Goal: Task Accomplishment & Management: Manage account settings

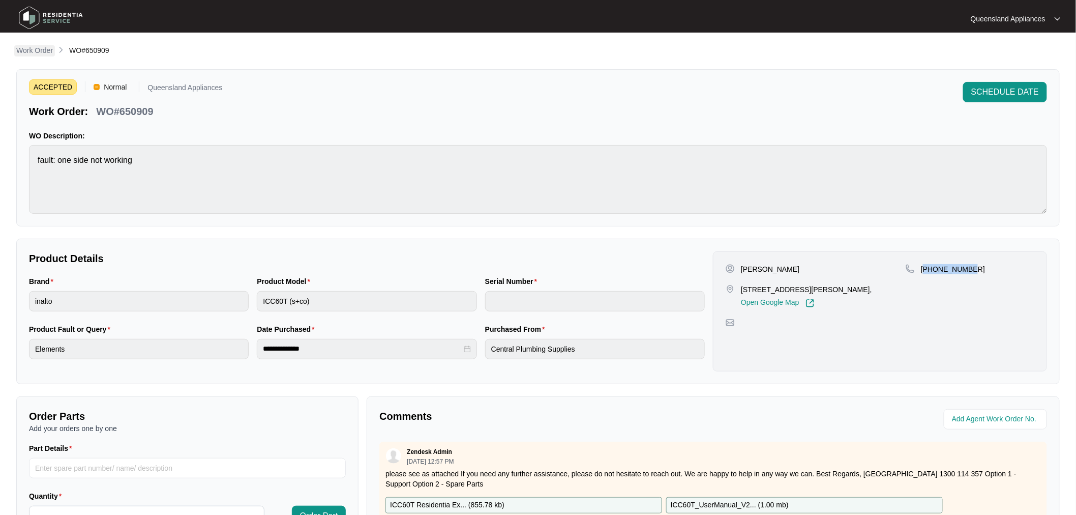
click at [38, 47] on p "Work Order" at bounding box center [34, 50] width 37 height 10
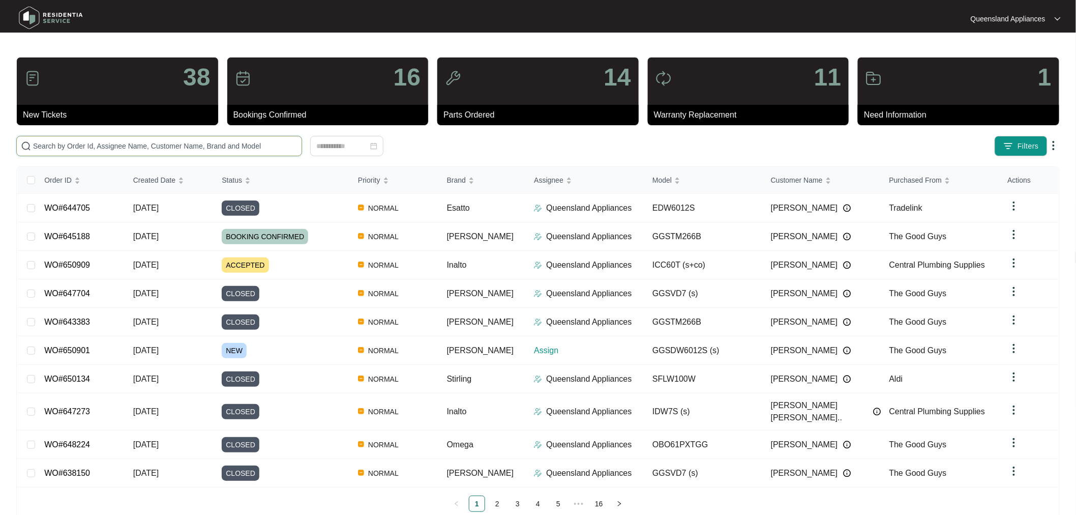
click at [82, 146] on input "text" at bounding box center [165, 145] width 264 height 11
paste input "650901"
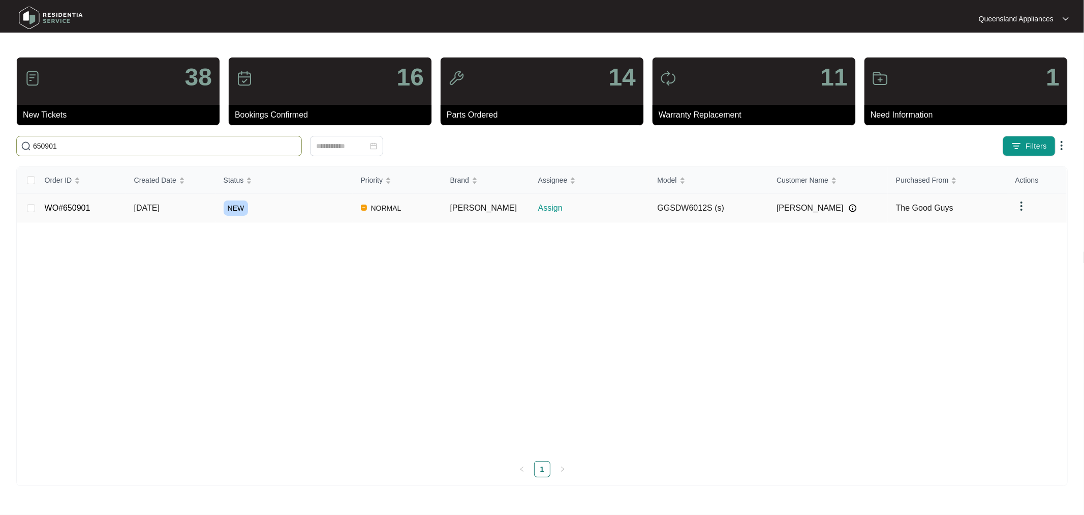
type input "650901"
click at [80, 219] on td "WO#650901" at bounding box center [81, 208] width 89 height 28
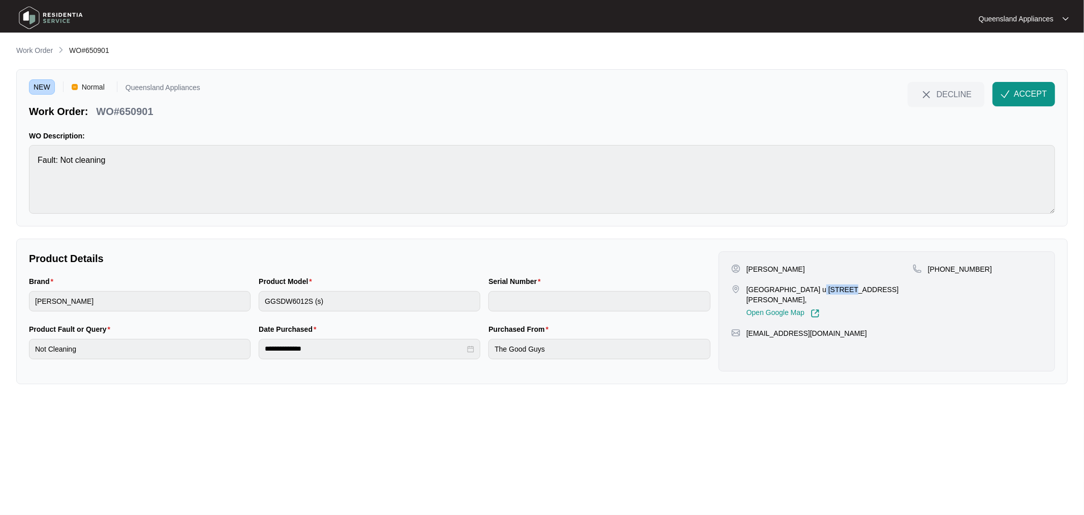
drag, startPoint x: 803, startPoint y: 288, endPoint x: 832, endPoint y: 291, distance: 29.1
click at [832, 291] on p "[GEOGRAPHIC_DATA] u [STREET_ADDRESS][PERSON_NAME]," at bounding box center [830, 294] width 166 height 20
copy p "77 76-88"
click at [841, 284] on div "[PERSON_NAME][GEOGRAPHIC_DATA] u [STREET_ADDRESS][PERSON_NAME], Open Google Map" at bounding box center [823, 291] width 182 height 54
drag, startPoint x: 805, startPoint y: 286, endPoint x: 859, endPoint y: 291, distance: 54.1
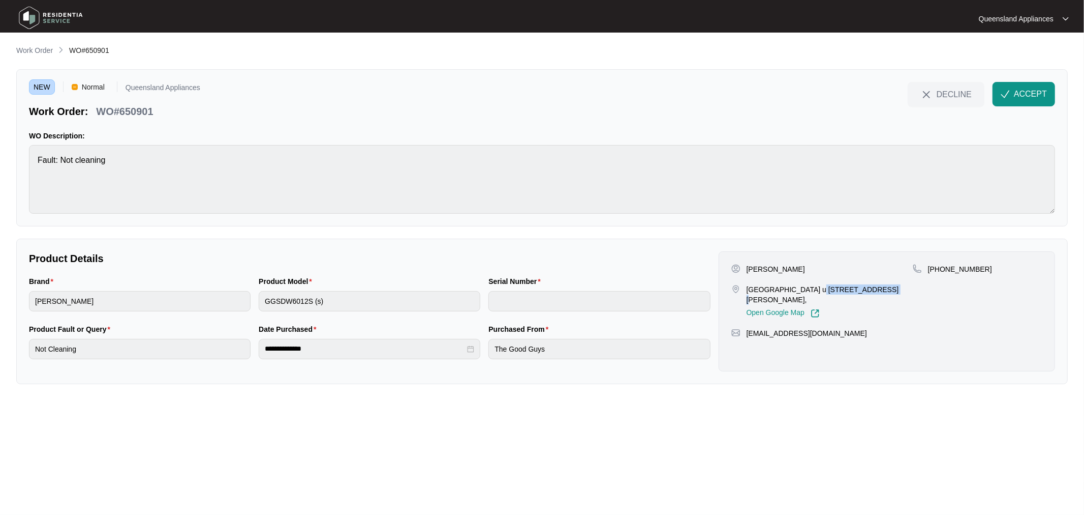
click at [859, 291] on p "[GEOGRAPHIC_DATA] u [STREET_ADDRESS][PERSON_NAME]," at bounding box center [830, 294] width 166 height 20
copy p "[STREET_ADDRESS]"
click at [221, 306] on div "Brand [PERSON_NAME] Product Model GGSDW6012S (s) Serial Number" at bounding box center [370, 300] width 690 height 48
click at [138, 109] on p "WO#650901" at bounding box center [124, 111] width 57 height 14
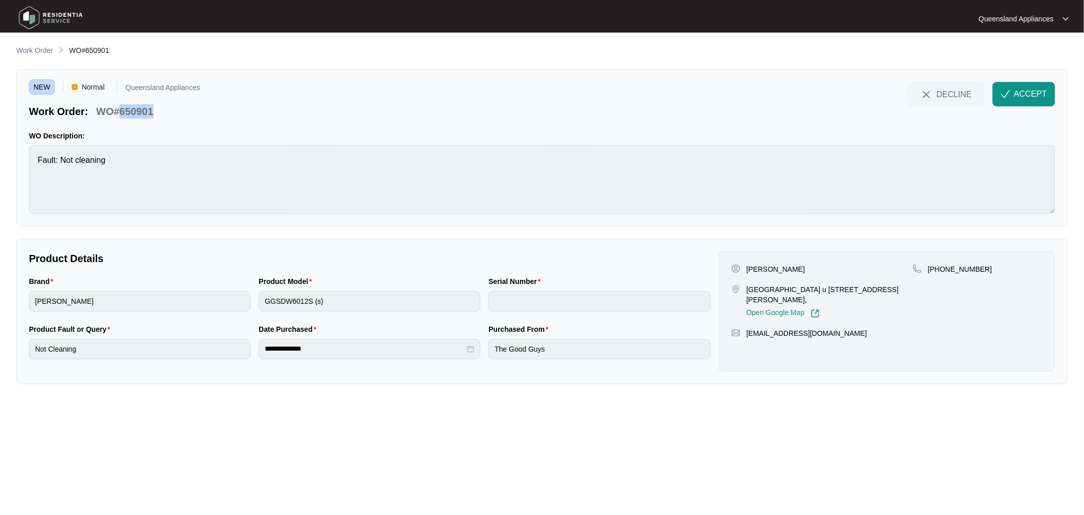
copy p "650901"
click at [954, 271] on p "[PHONE_NUMBER]" at bounding box center [960, 269] width 64 height 10
copy p "61407578010"
click at [1034, 95] on span "ACCEPT" at bounding box center [1030, 94] width 33 height 12
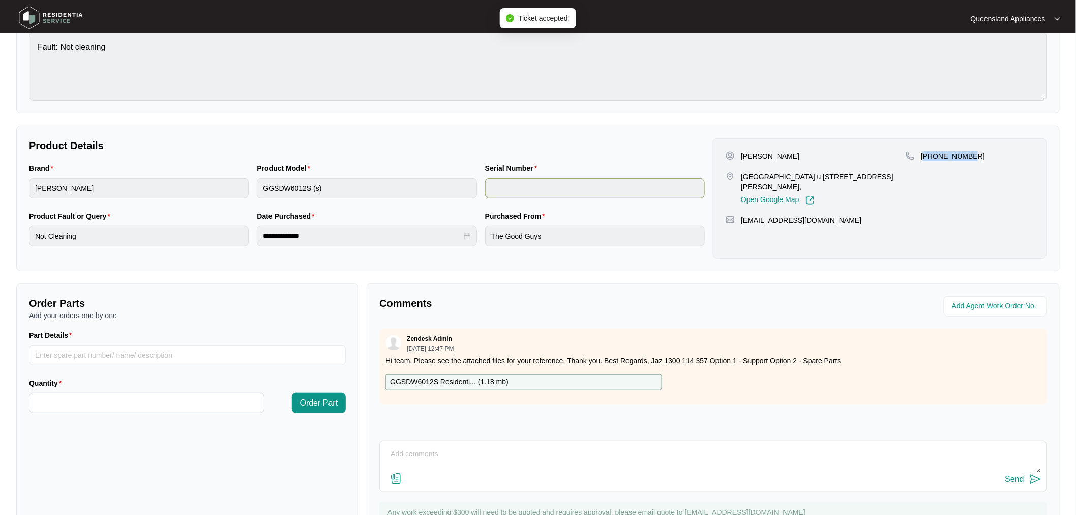
scroll to position [160, 0]
